Goal: Transaction & Acquisition: Book appointment/travel/reservation

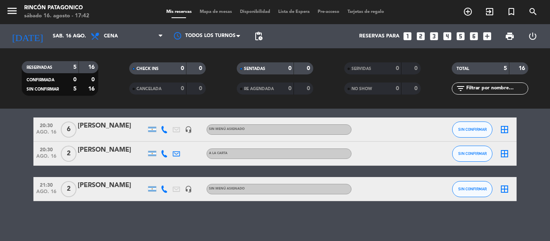
scroll to position [88, 0]
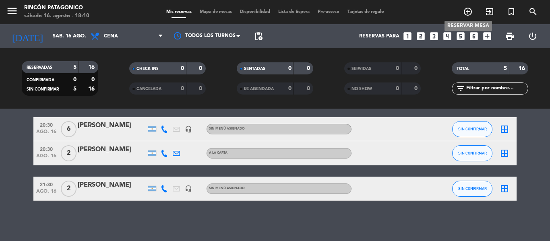
click at [469, 11] on icon "add_circle_outline" at bounding box center [468, 12] width 10 height 10
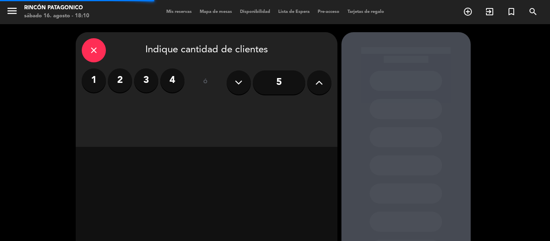
click at [124, 74] on label "2" at bounding box center [120, 80] width 24 height 24
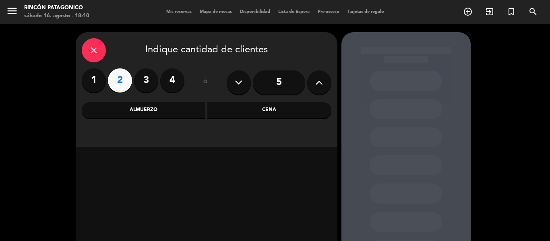
click at [267, 107] on div "Cena" at bounding box center [269, 110] width 124 height 16
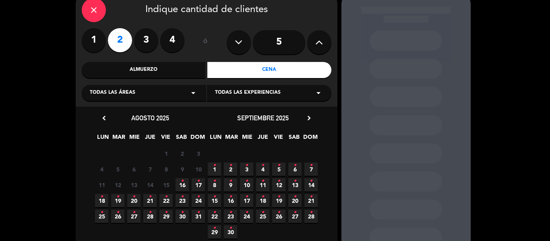
click at [185, 182] on span "16 •" at bounding box center [181, 184] width 13 height 13
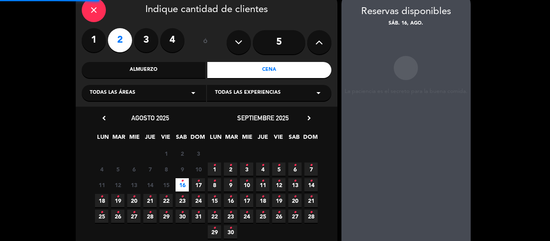
scroll to position [32, 0]
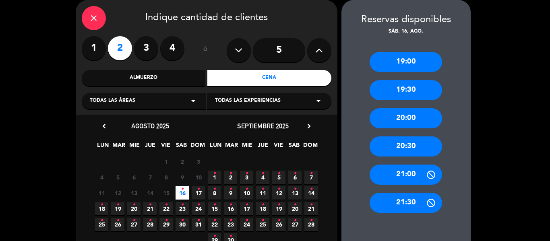
click at [416, 175] on div "21:00" at bounding box center [405, 175] width 72 height 20
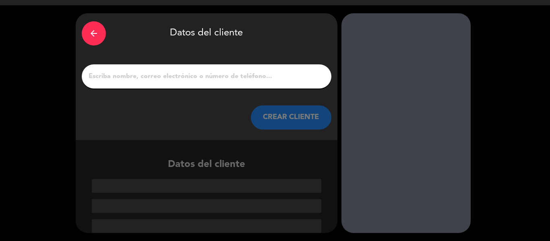
scroll to position [19, 0]
click at [188, 74] on input "1" at bounding box center [206, 76] width 237 height 11
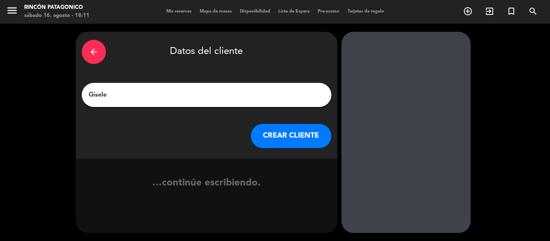
type input "Gisele"
click at [291, 125] on button "CREAR CLIENTE" at bounding box center [291, 136] width 80 height 24
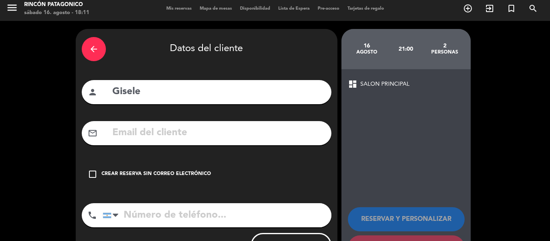
click at [120, 179] on div "check_box_outline_blank Crear reserva sin correo electrónico" at bounding box center [206, 174] width 249 height 24
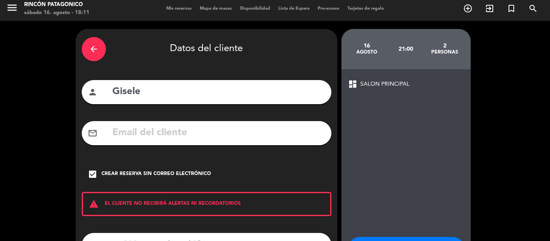
scroll to position [69, 0]
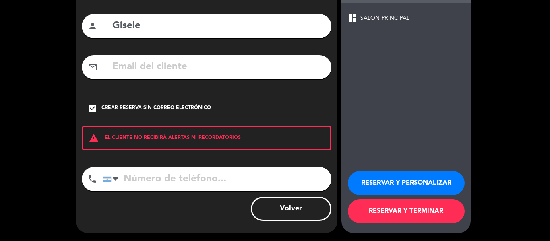
click at [141, 175] on input "tel" at bounding box center [217, 179] width 229 height 24
type input "1133609567"
click at [441, 175] on button "RESERVAR Y PERSONALIZAR" at bounding box center [406, 183] width 117 height 24
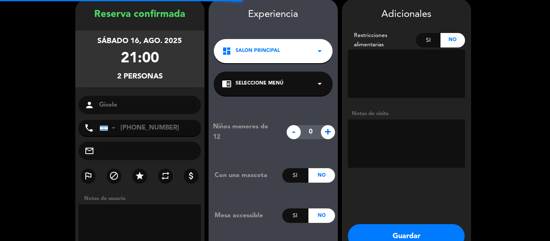
scroll to position [32, 0]
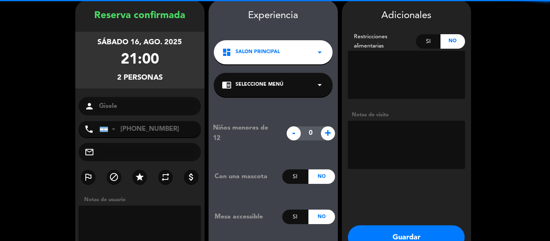
click at [395, 232] on button "Guardar" at bounding box center [406, 237] width 117 height 24
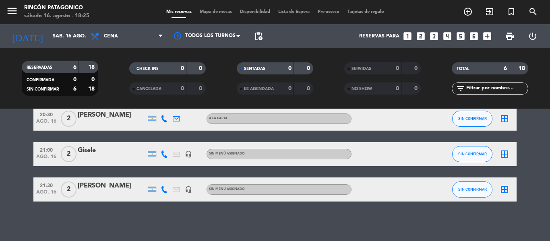
scroll to position [124, 0]
